Goal: Book appointment/travel/reservation

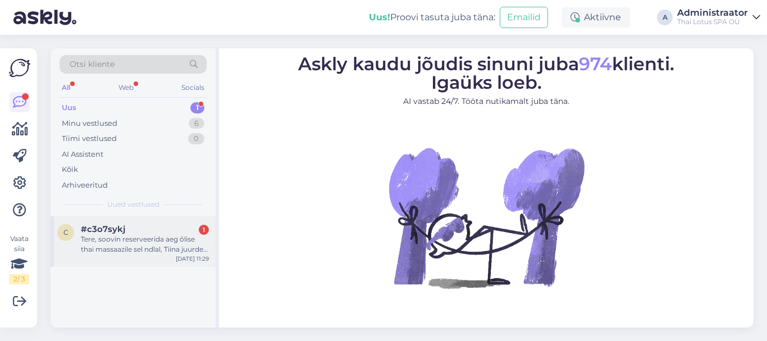
click at [163, 247] on div "Tere, soovin reserveerida aeg õlise thai massaazile sel ndlal, Tiina juurde, ke…" at bounding box center [145, 244] width 128 height 20
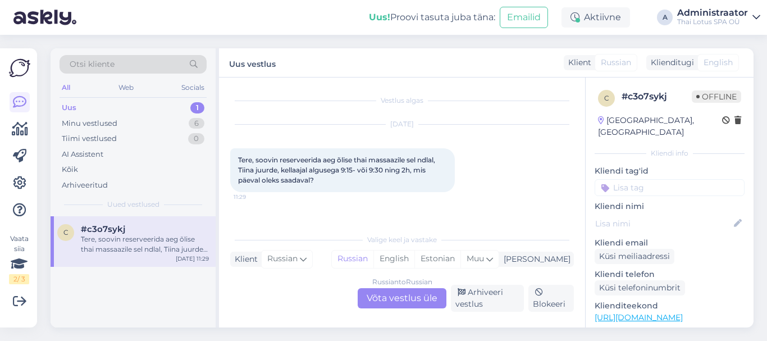
click at [405, 299] on div "Russian to Russian Võta vestlus üle" at bounding box center [402, 298] width 89 height 20
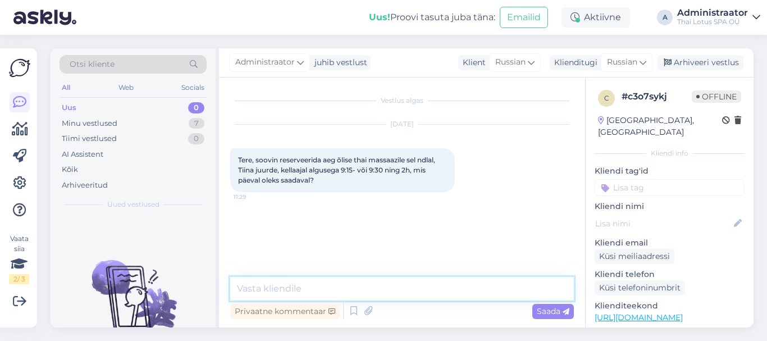
click at [342, 284] on textarea at bounding box center [402, 289] width 344 height 24
type textarea "Tere! [PERSON_NAME] juurde on pakkuda aega neljapäevaks kl 9:15."
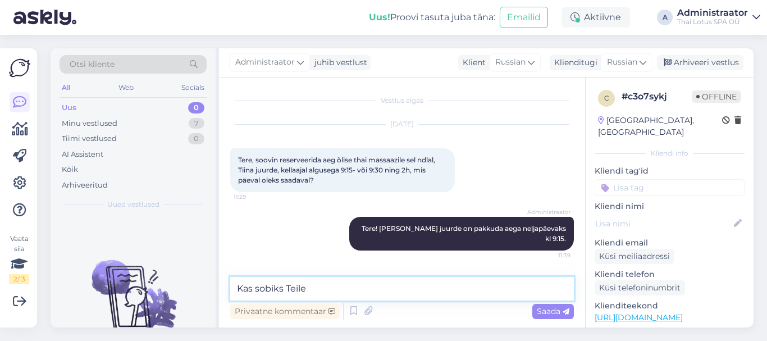
type textarea "Kas sobiks Teile?"
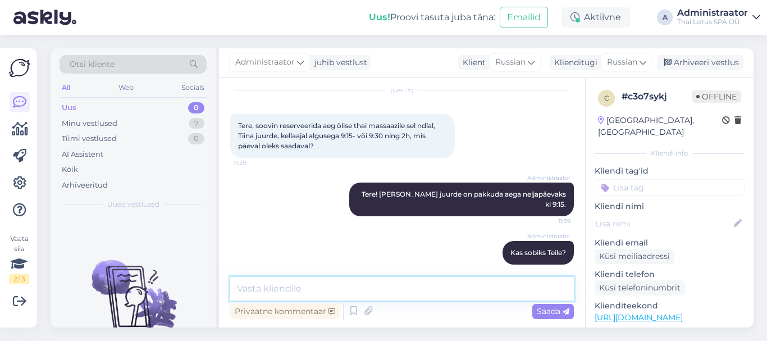
click at [326, 290] on textarea at bounding box center [402, 289] width 344 height 24
type textarea "Broneerimiseks kirjutage [PERSON_NAME] nimi ja telefoninumber."
click at [554, 307] on span "Saada" at bounding box center [553, 311] width 33 height 10
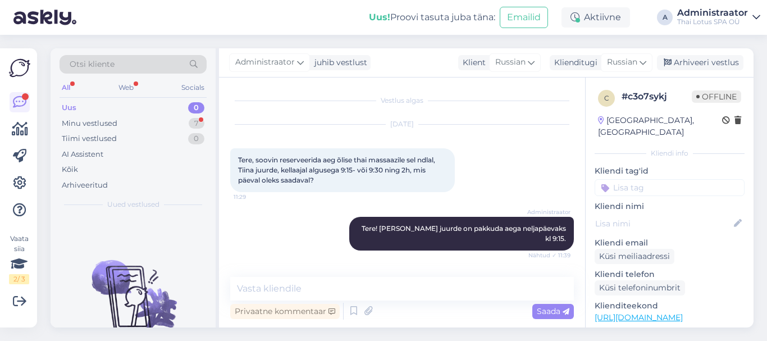
scroll to position [141, 0]
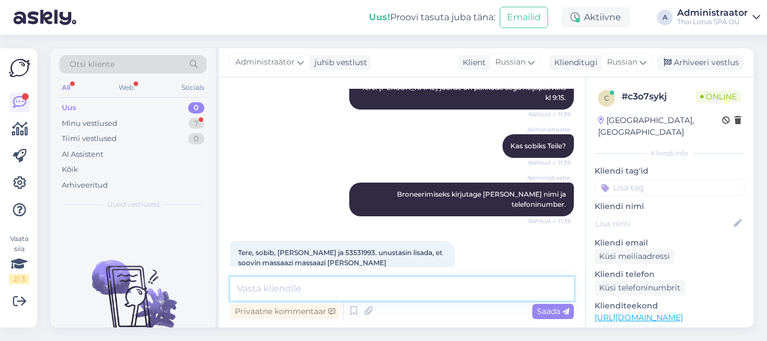
click at [325, 279] on textarea at bounding box center [402, 289] width 344 height 24
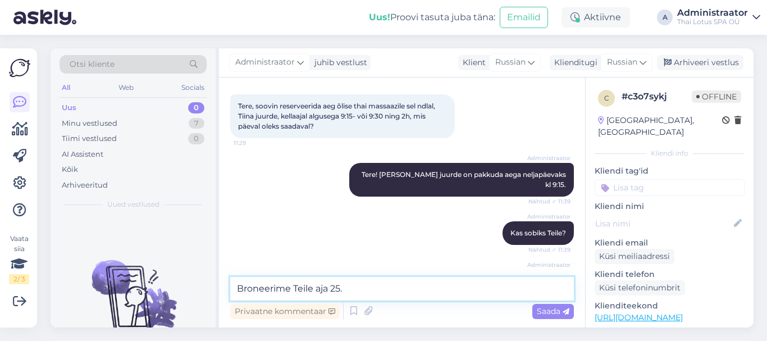
scroll to position [29, 0]
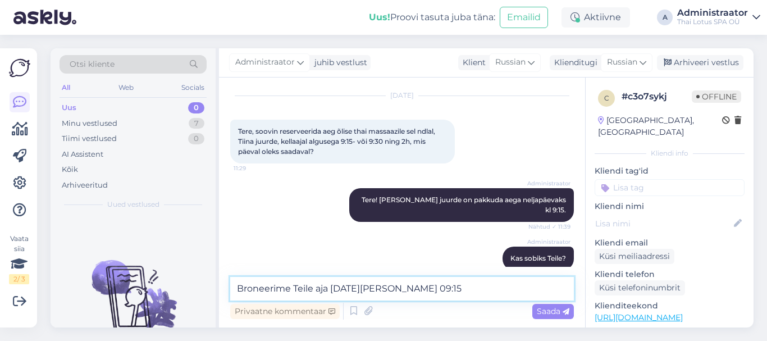
click at [330, 284] on textarea "Broneerime Teile aja [DATE][PERSON_NAME] 09:15" at bounding box center [402, 289] width 344 height 24
click at [460, 288] on textarea "Broneerime Teile aja Tiina juurde [DATE][PERSON_NAME] 09:15" at bounding box center [402, 289] width 344 height 24
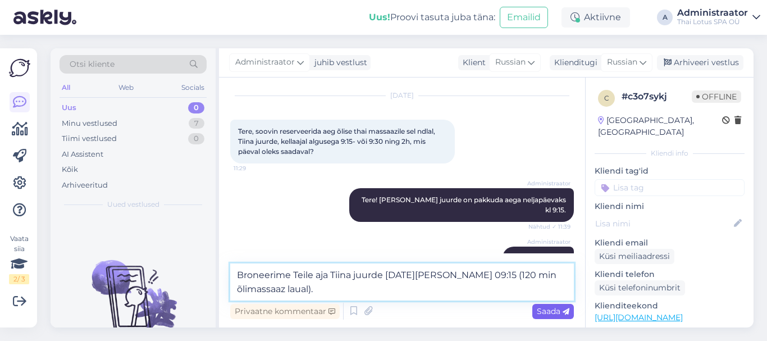
type textarea "Broneerime Teile aja Tiina juurde [DATE][PERSON_NAME] 09:15 (120 min õlimassaaz…"
click at [558, 310] on span "Saada" at bounding box center [553, 311] width 33 height 10
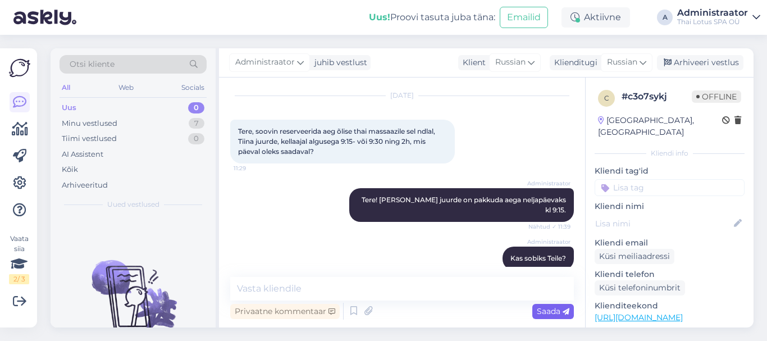
scroll to position [199, 0]
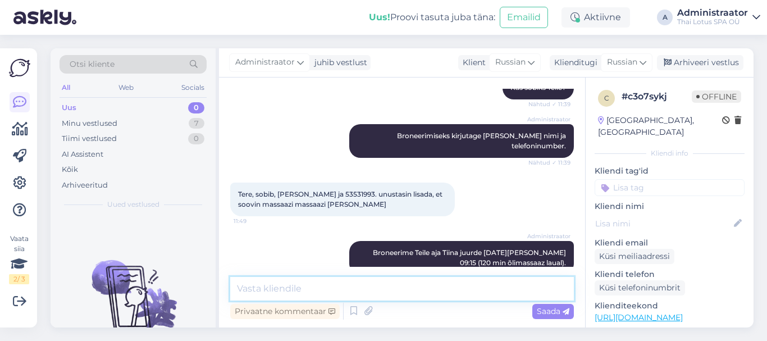
click at [457, 293] on textarea at bounding box center [402, 289] width 344 height 24
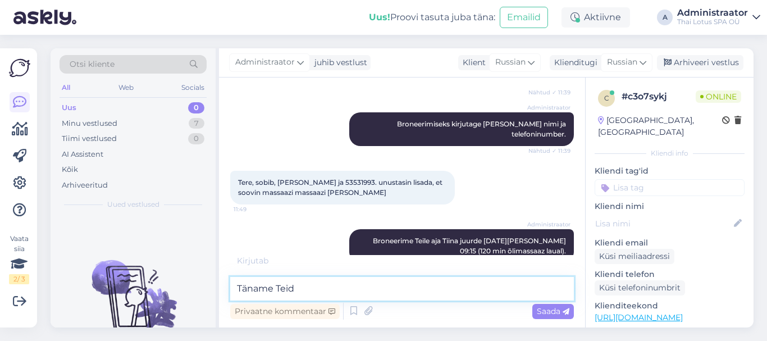
scroll to position [248, 0]
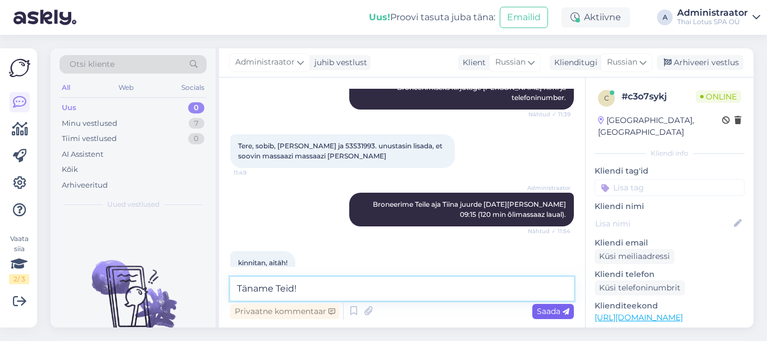
type textarea "Täname Teid!"
click at [548, 313] on span "Saada" at bounding box center [553, 311] width 33 height 10
